Goal: Task Accomplishment & Management: Manage account settings

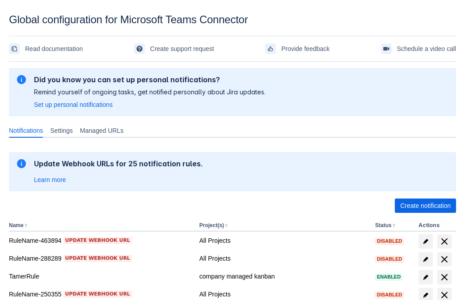
click at [425, 206] on span "Create notification" at bounding box center [425, 205] width 51 height 14
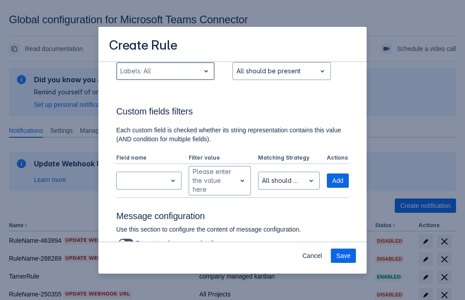
click at [165, 76] on div "Scrollable content" at bounding box center [158, 71] width 76 height 11
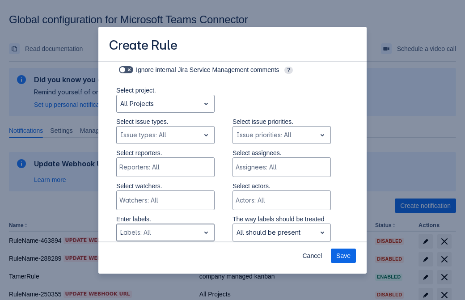
type input "753864_label"
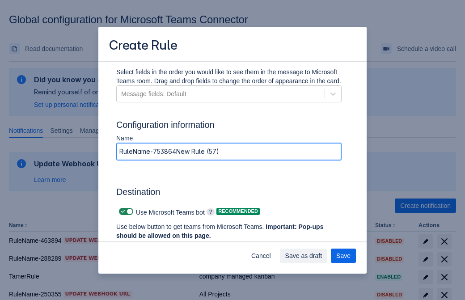
type input "RuleName-753864New Rule (57)"
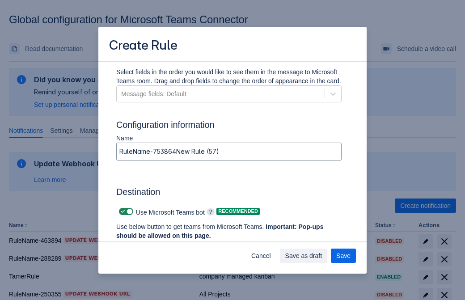
click at [122, 211] on span "Scrollable content" at bounding box center [122, 211] width 7 height 7
click at [122, 211] on input "Scrollable content" at bounding box center [122, 212] width 6 height 6
checkbox input "false"
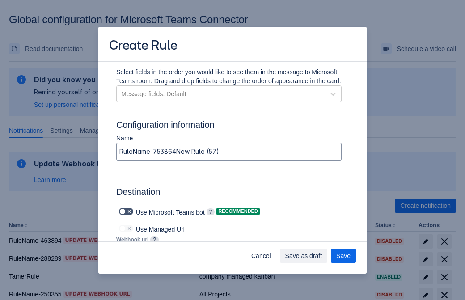
type input "https://prod-172.westeurope.logic.azure.com:443/workflows/ae977bb6ae334c9d95dfe…"
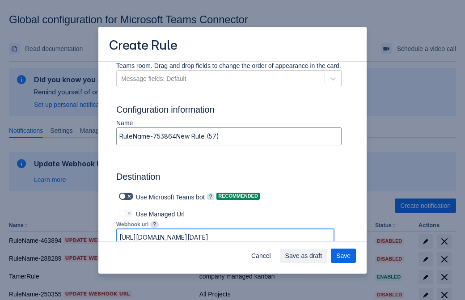
click at [322, 256] on span "Save as draft" at bounding box center [303, 256] width 37 height 14
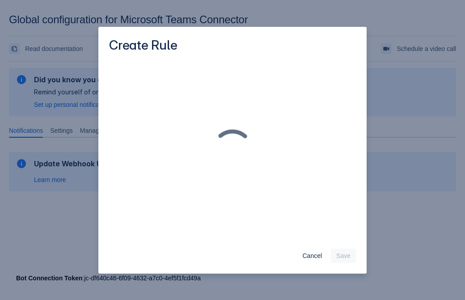
scroll to position [0, 0]
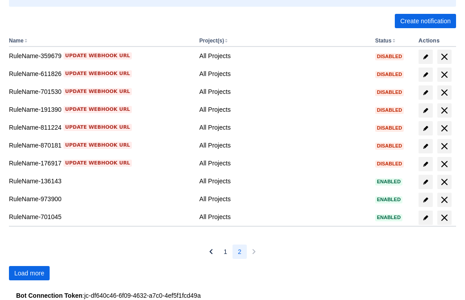
click at [29, 273] on span "Load more" at bounding box center [29, 273] width 30 height 14
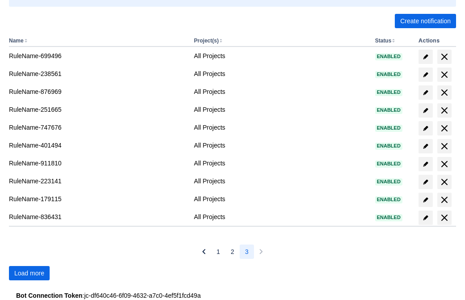
click at [29, 273] on span "Load more" at bounding box center [29, 273] width 30 height 14
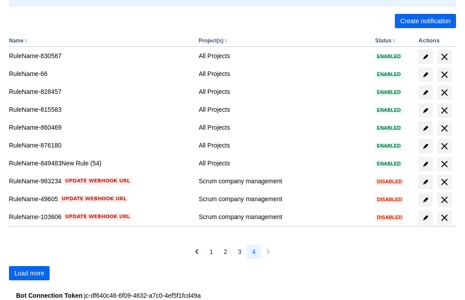
click at [29, 273] on span "Load more" at bounding box center [29, 273] width 30 height 14
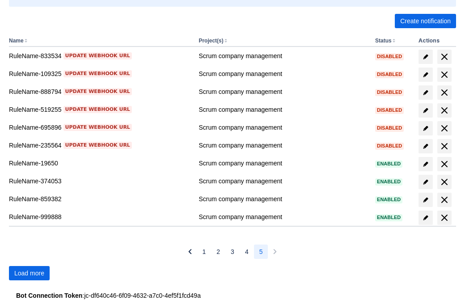
click at [29, 273] on span "Load more" at bounding box center [29, 273] width 30 height 14
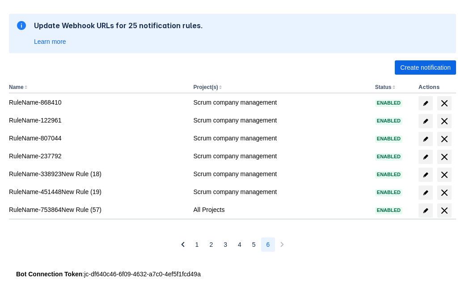
scroll to position [138, 0]
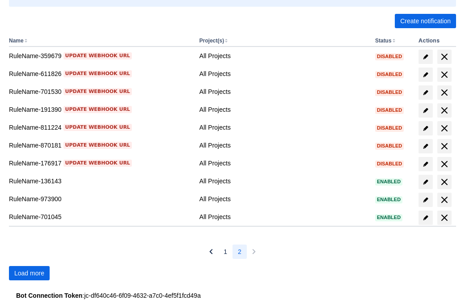
click at [29, 273] on span "Load more" at bounding box center [29, 273] width 30 height 14
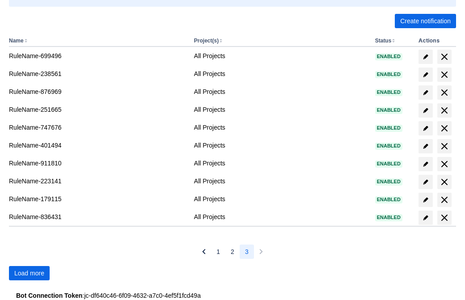
click at [29, 273] on span "Load more" at bounding box center [29, 273] width 30 height 14
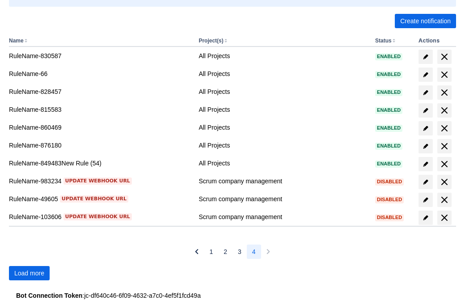
click at [29, 273] on span "Load more" at bounding box center [29, 273] width 30 height 14
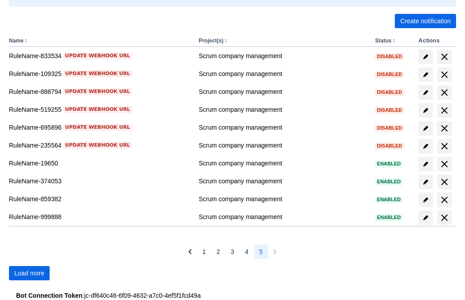
click at [29, 273] on span "Load more" at bounding box center [29, 273] width 30 height 14
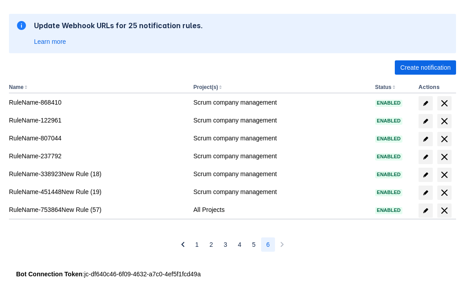
scroll to position [138, 0]
click at [444, 211] on span "delete" at bounding box center [444, 210] width 11 height 11
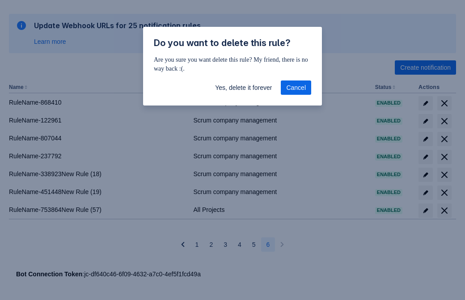
click at [243, 88] on span "Yes, delete it forever" at bounding box center [243, 87] width 57 height 14
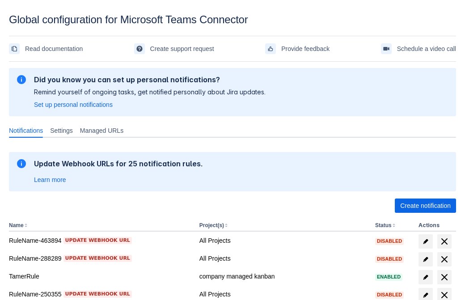
click at [425, 206] on span "Create notification" at bounding box center [425, 205] width 51 height 14
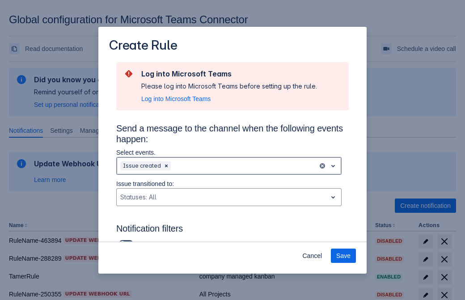
click at [229, 166] on div "Scrollable content" at bounding box center [244, 165] width 142 height 11
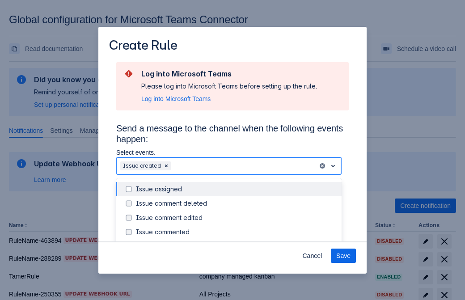
click at [236, 242] on div "Issue created" at bounding box center [236, 246] width 200 height 9
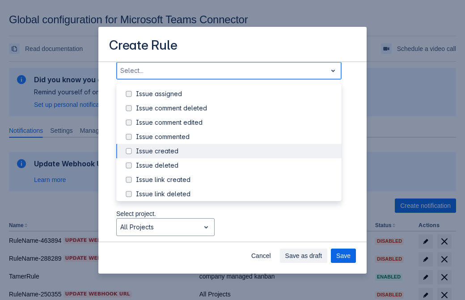
click at [236, 232] on div "Issue updated" at bounding box center [236, 236] width 200 height 9
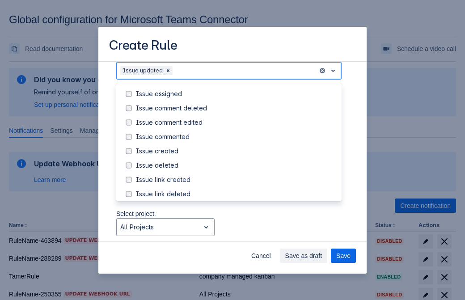
scroll to position [95, 0]
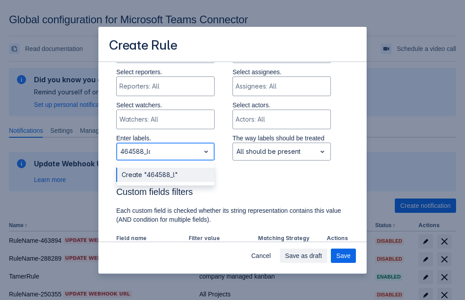
type input "464588_label"
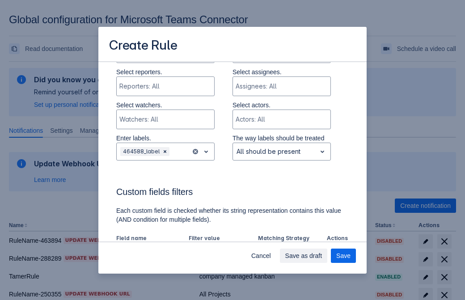
scroll to position [586, 0]
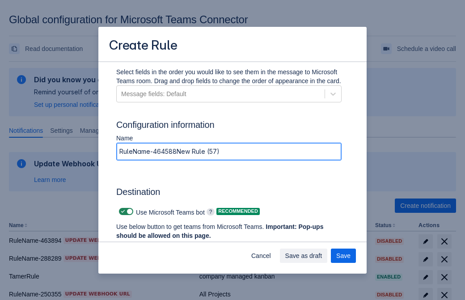
type input "RuleName-464588New Rule (57)"
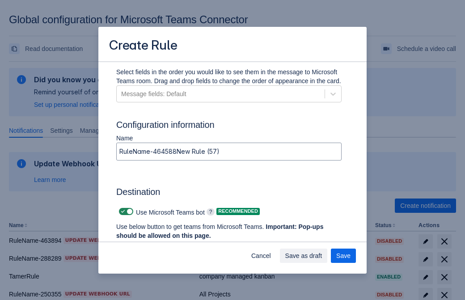
click at [122, 211] on span "Scrollable content" at bounding box center [122, 211] width 7 height 7
click at [122, 211] on input "Scrollable content" at bounding box center [122, 212] width 6 height 6
checkbox input "false"
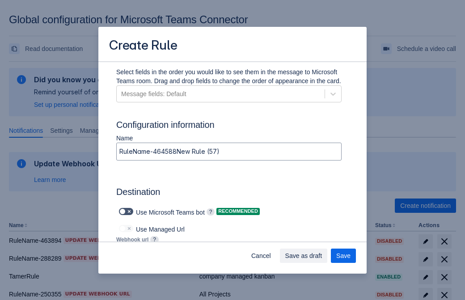
type input "https://prod-112.westeurope.logic.azure.com:443/workflows/bae959254738451b85002…"
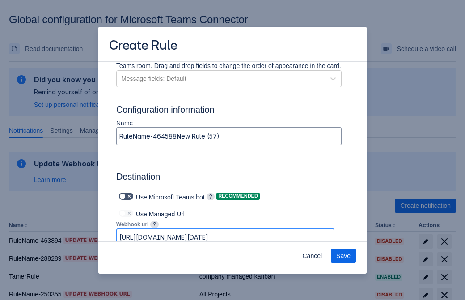
click at [343, 256] on span "Save" at bounding box center [343, 256] width 14 height 14
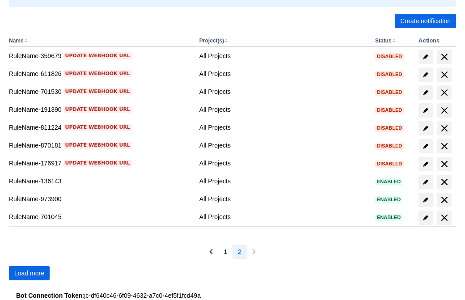
click at [29, 273] on span "Load more" at bounding box center [29, 273] width 30 height 14
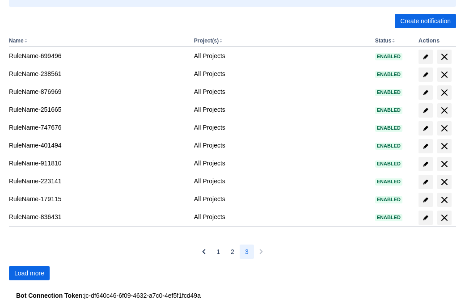
click at [29, 273] on span "Load more" at bounding box center [29, 273] width 30 height 14
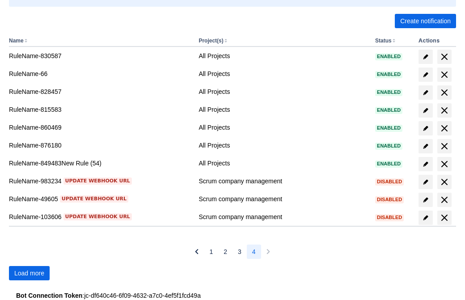
click at [29, 273] on span "Load more" at bounding box center [29, 273] width 30 height 14
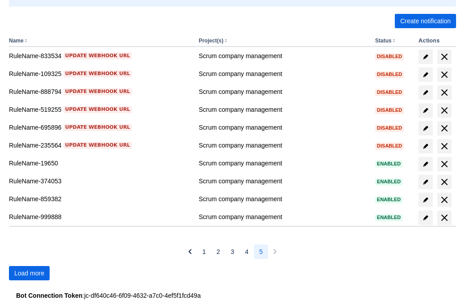
click at [29, 273] on span "Load more" at bounding box center [29, 273] width 30 height 14
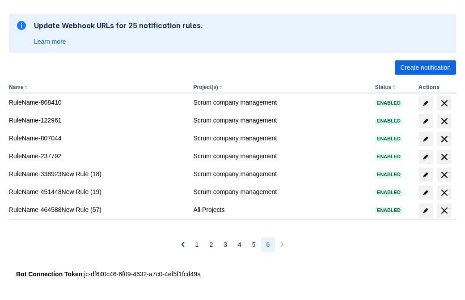
scroll to position [138, 0]
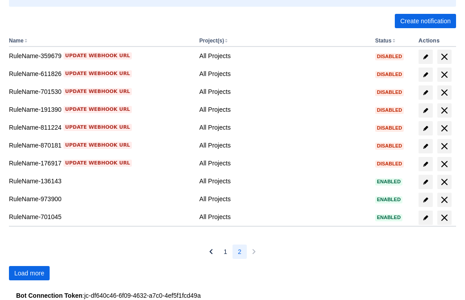
click at [29, 273] on span "Load more" at bounding box center [29, 273] width 30 height 14
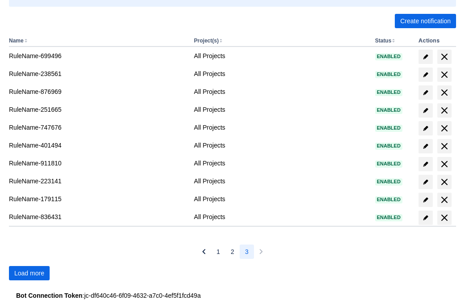
click at [29, 273] on span "Load more" at bounding box center [29, 273] width 30 height 14
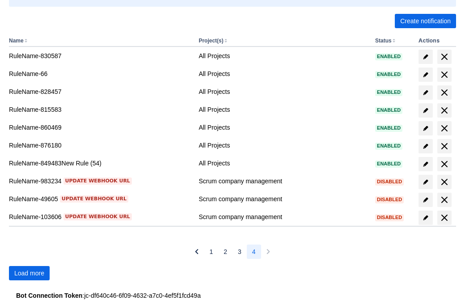
click at [29, 273] on span "Load more" at bounding box center [29, 273] width 30 height 14
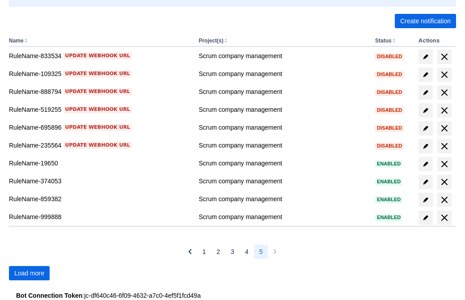
click at [29, 273] on span "Load more" at bounding box center [29, 273] width 30 height 14
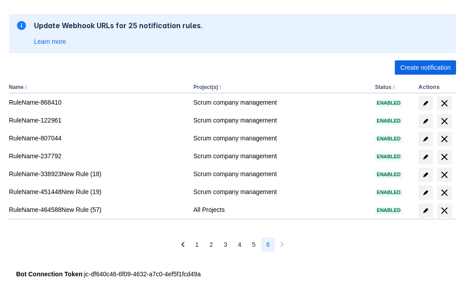
click at [444, 211] on span "delete" at bounding box center [444, 210] width 11 height 11
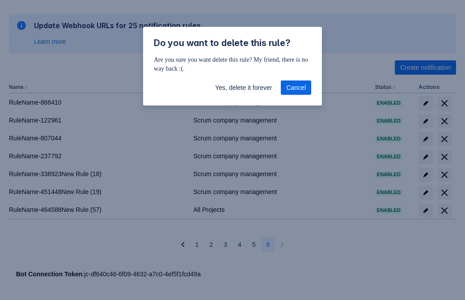
click at [243, 88] on span "Yes, delete it forever" at bounding box center [243, 87] width 57 height 14
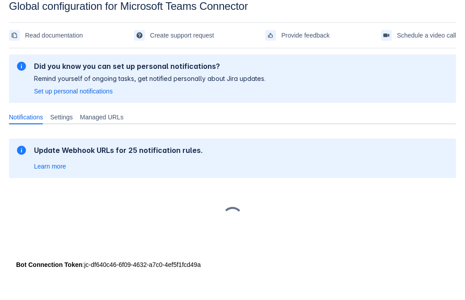
scroll to position [13, 0]
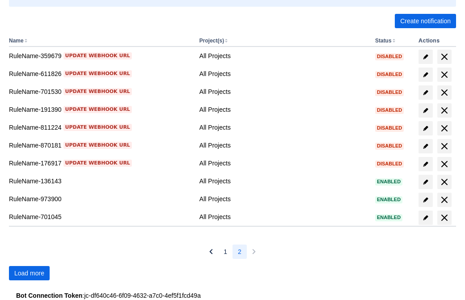
click at [29, 273] on span "Load more" at bounding box center [29, 273] width 30 height 14
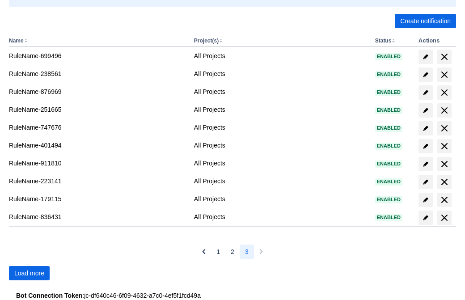
click at [29, 273] on span "Load more" at bounding box center [29, 273] width 30 height 14
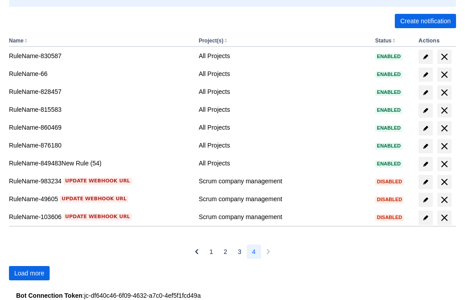
click at [29, 273] on span "Load more" at bounding box center [29, 273] width 30 height 14
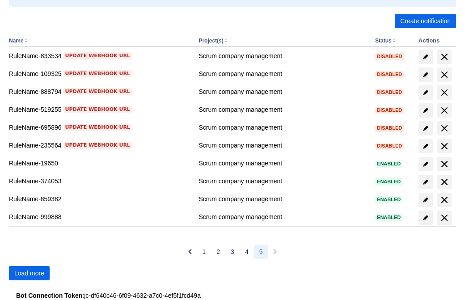
click at [29, 273] on span "Load more" at bounding box center [29, 273] width 30 height 14
